Goal: Information Seeking & Learning: Learn about a topic

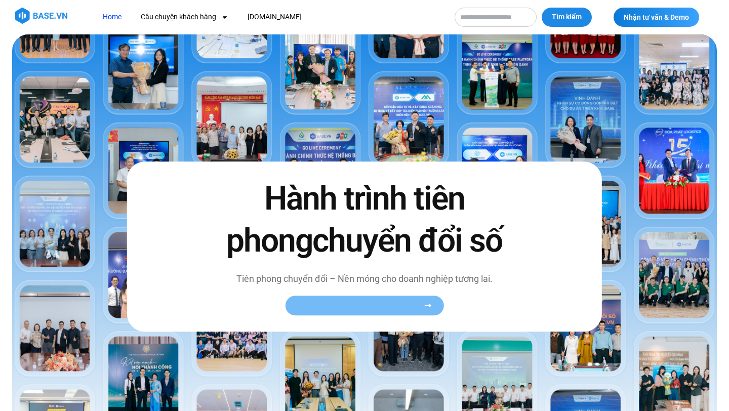
click at [357, 300] on link "Xem toàn bộ câu chuyện khách hàng" at bounding box center [364, 306] width 158 height 20
click at [346, 304] on span "Xem toàn bộ câu chuyện khách hàng" at bounding box center [359, 306] width 124 height 8
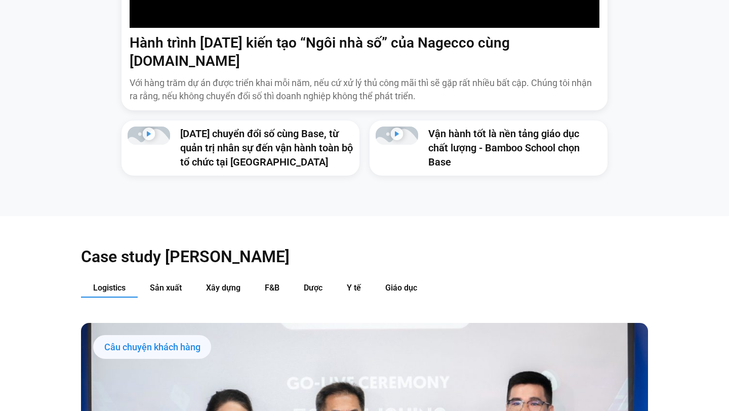
scroll to position [858, 0]
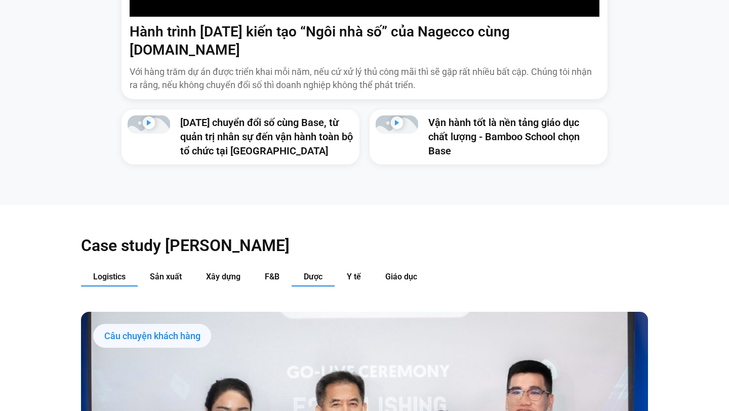
click at [303, 268] on button "Dược" at bounding box center [313, 277] width 43 height 19
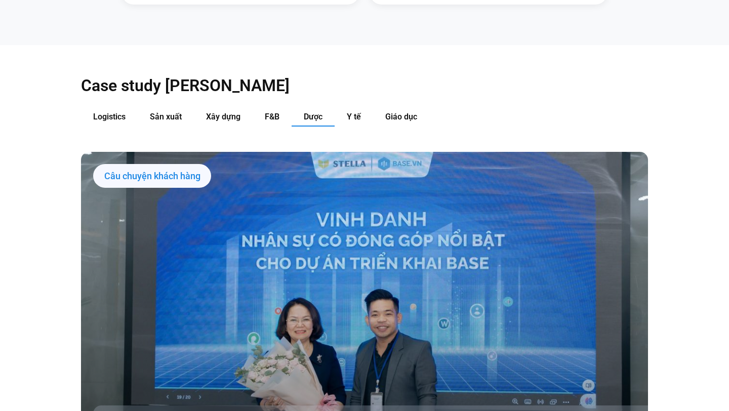
scroll to position [1022, 0]
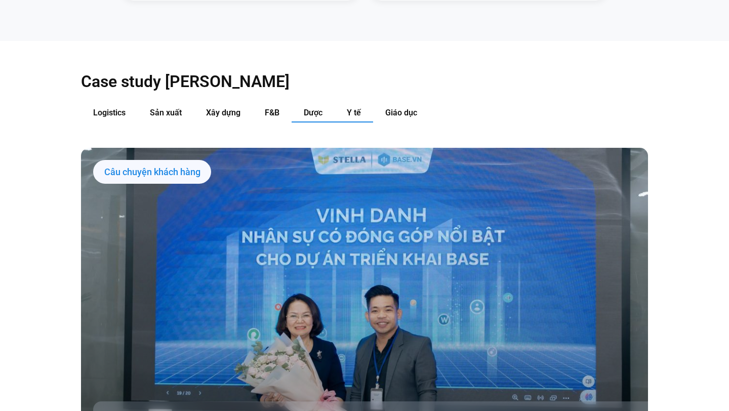
click at [350, 108] on span "Y tế" at bounding box center [354, 113] width 14 height 10
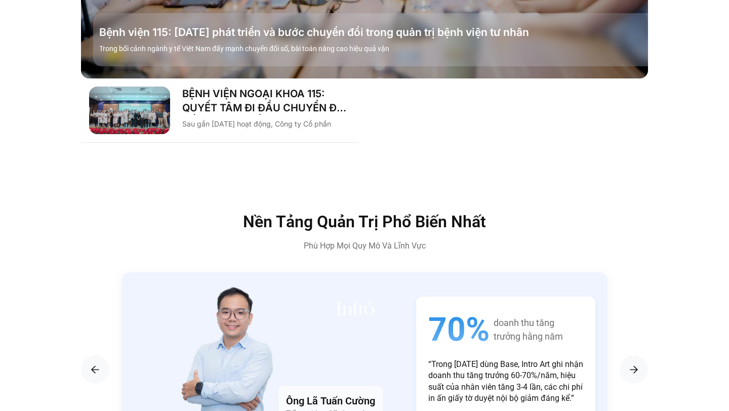
scroll to position [1366, 0]
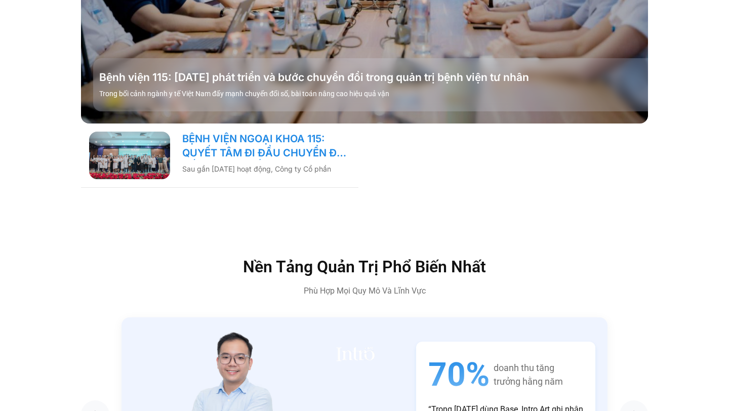
click at [279, 135] on link "BỆNH VIỆN NGOẠI KHOA 115: QUYẾT TÂM ĐI ĐẦU CHUYỂN ĐỔI SỐ NGÀNH Y TẾ!" at bounding box center [266, 146] width 168 height 28
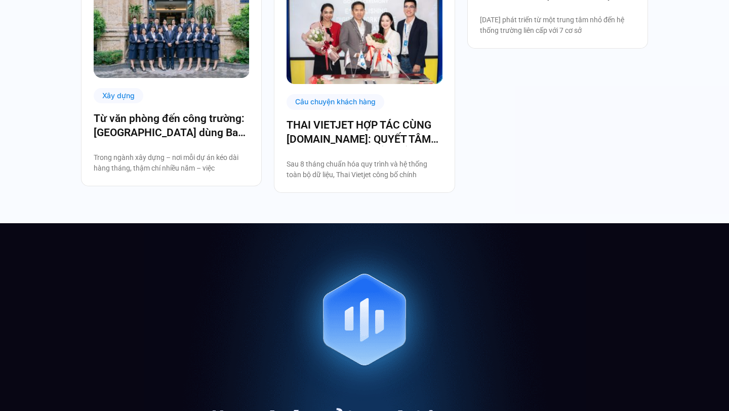
scroll to position [1759, 0]
